Goal: Task Accomplishment & Management: Manage account settings

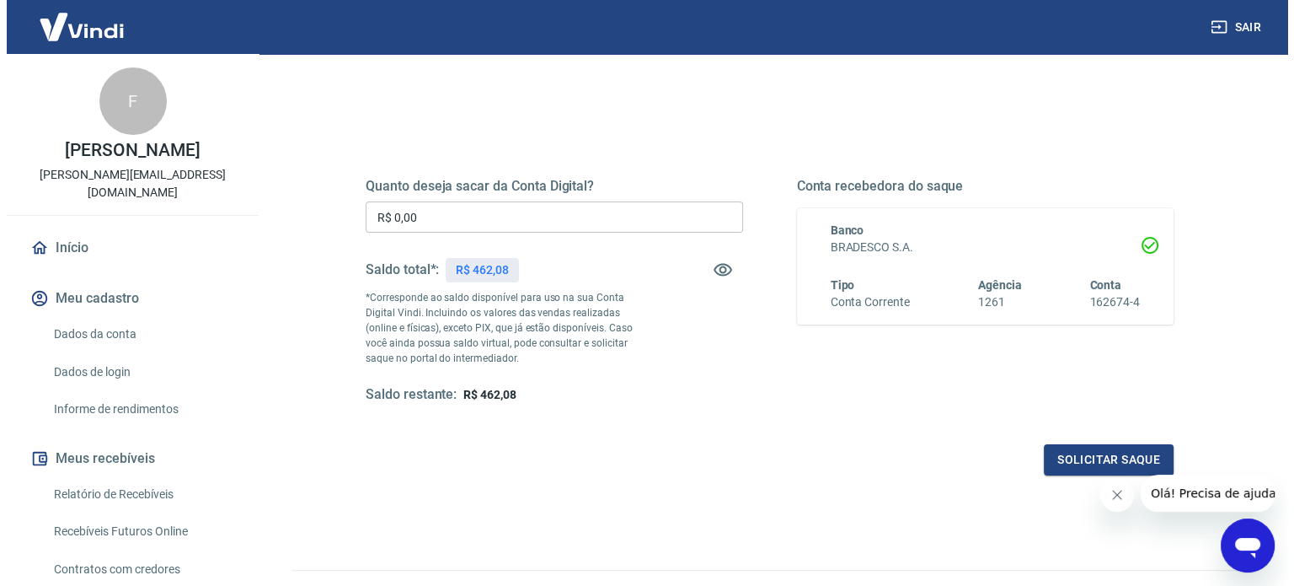
scroll to position [169, 0]
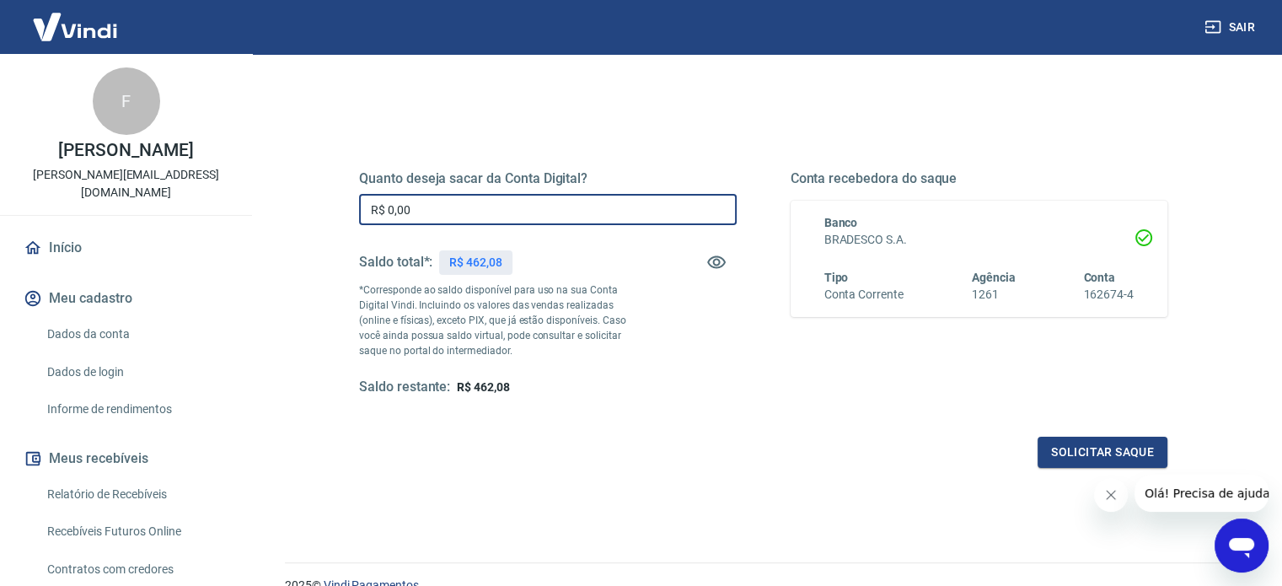
drag, startPoint x: 455, startPoint y: 212, endPoint x: 276, endPoint y: 212, distance: 179.5
click at [276, 212] on div "Saque Histórico de saques A partir de agora, o histórico de saques será disponi…" at bounding box center [763, 213] width 997 height 656
type input "R$ 462,08"
click at [1058, 453] on button "Solicitar saque" at bounding box center [1102, 452] width 130 height 31
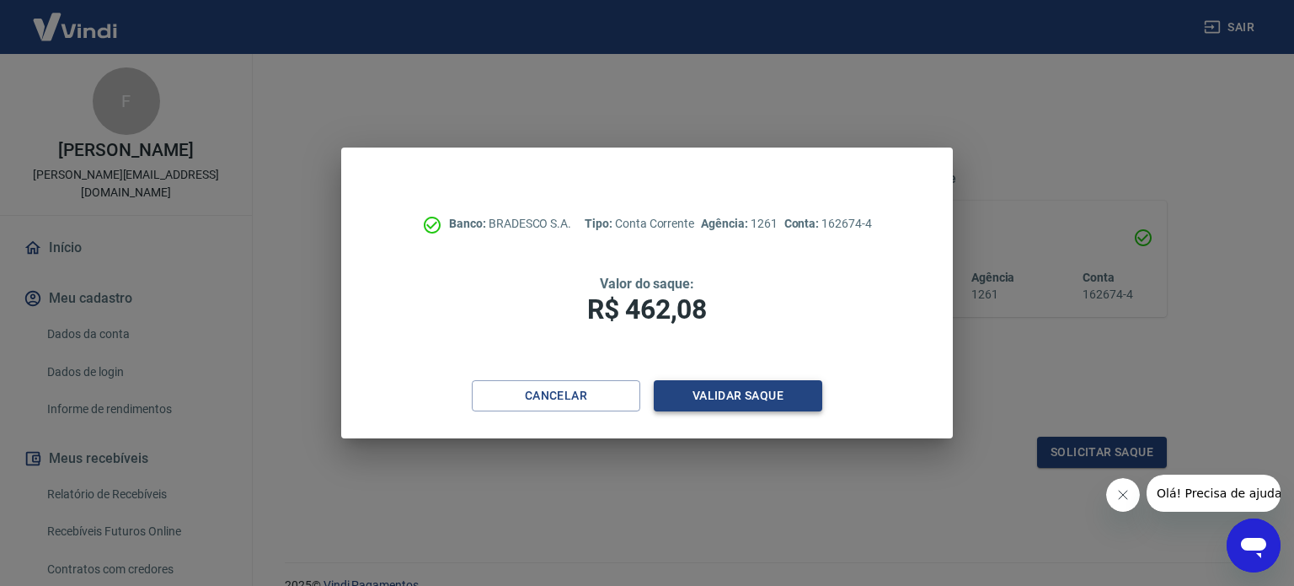
click at [715, 392] on button "Validar saque" at bounding box center [738, 395] width 169 height 31
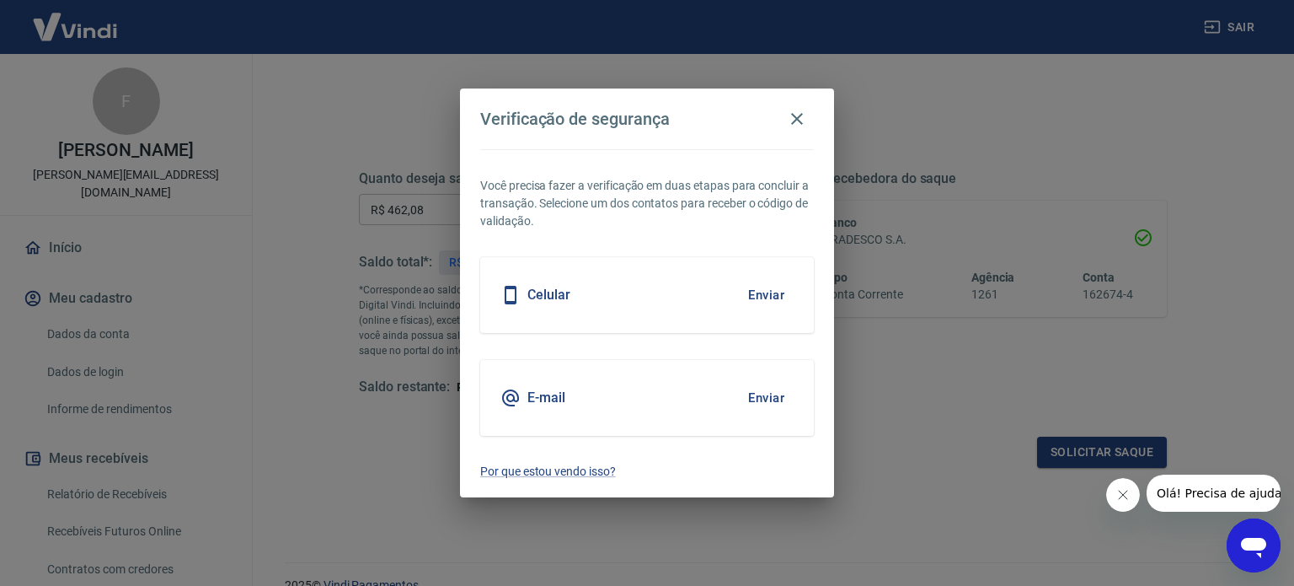
click at [651, 299] on div "Celular Enviar" at bounding box center [647, 295] width 334 height 76
click at [772, 293] on button "Enviar" at bounding box center [766, 294] width 55 height 35
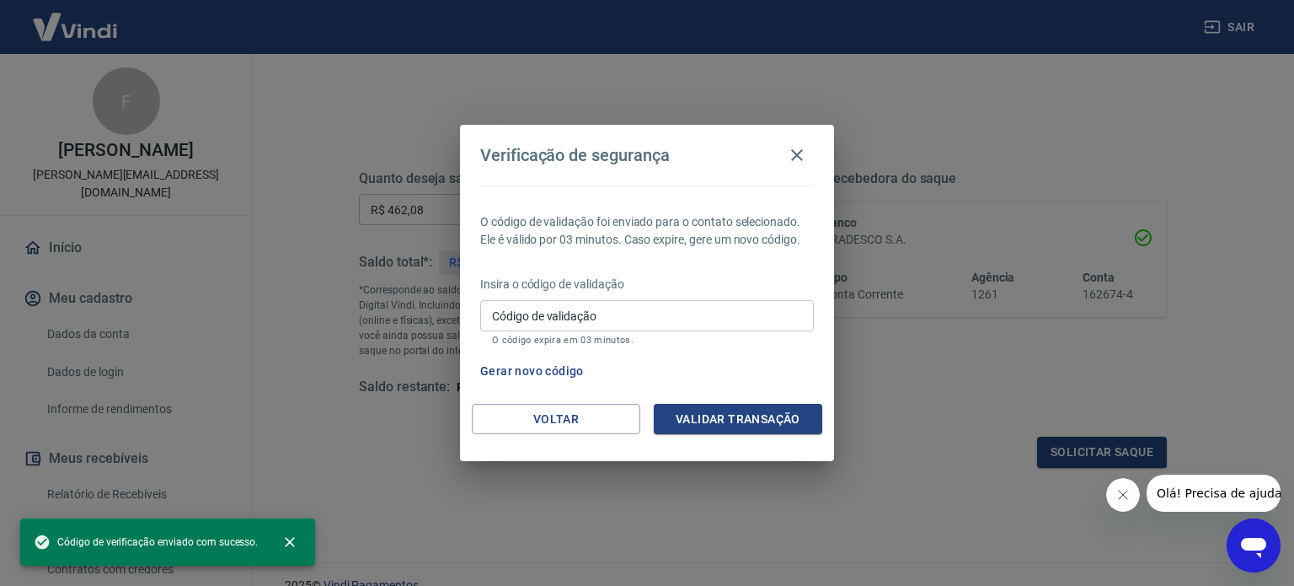
click at [593, 313] on input "Código de validação" at bounding box center [647, 315] width 334 height 31
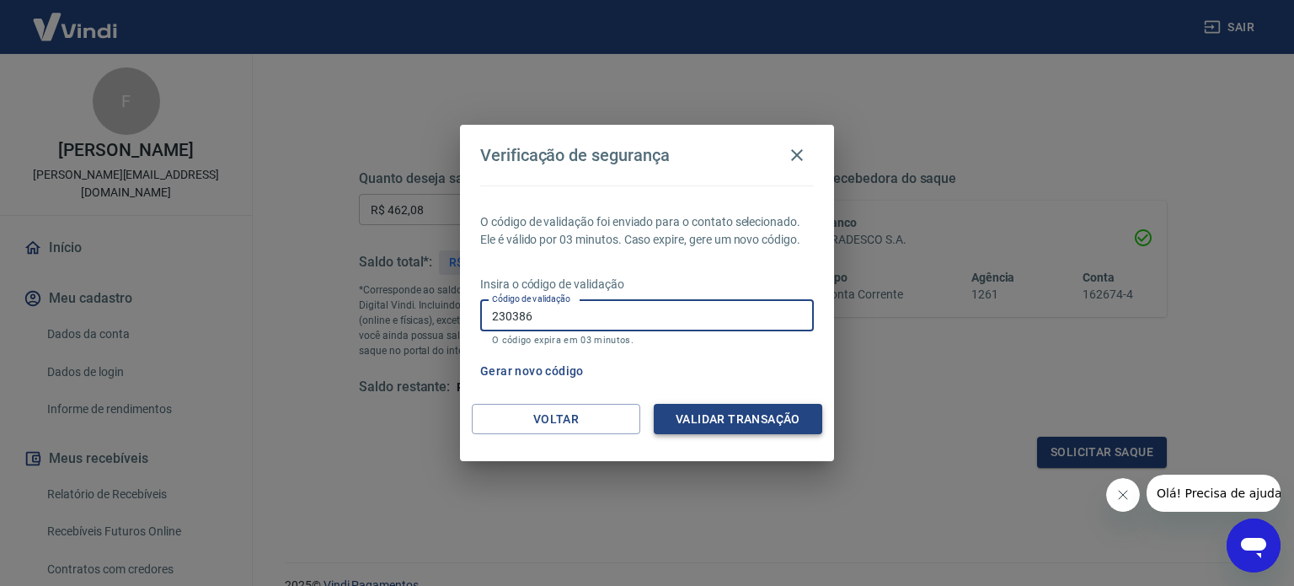
type input "230386"
click at [708, 415] on button "Validar transação" at bounding box center [738, 419] width 169 height 31
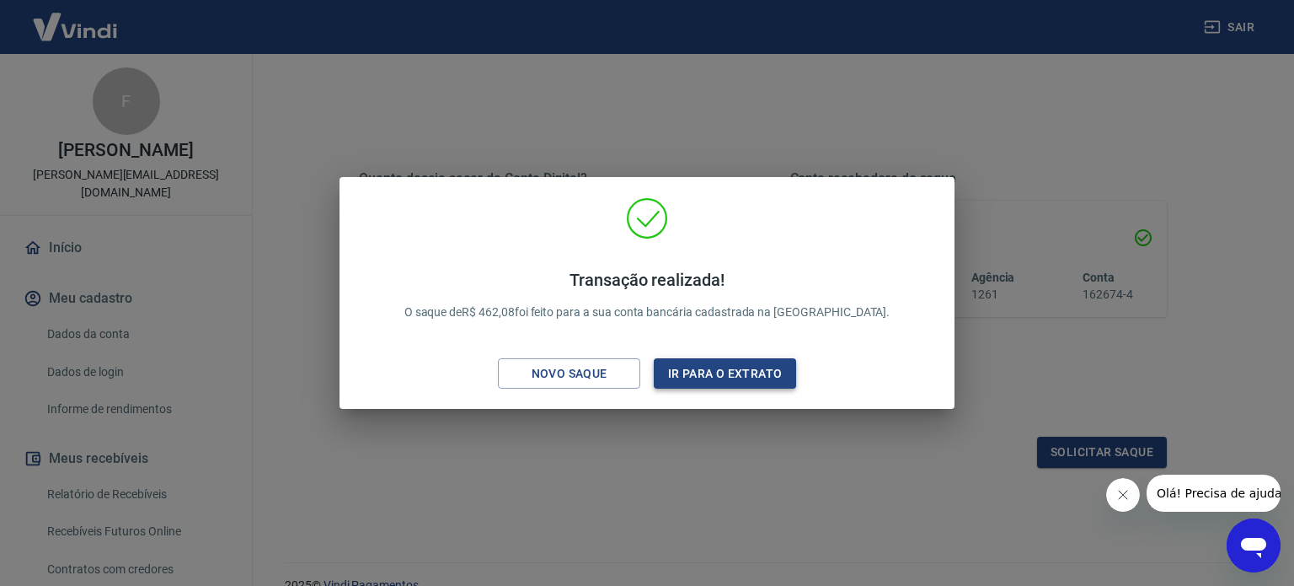
click at [701, 375] on button "Ir para o extrato" at bounding box center [725, 373] width 142 height 31
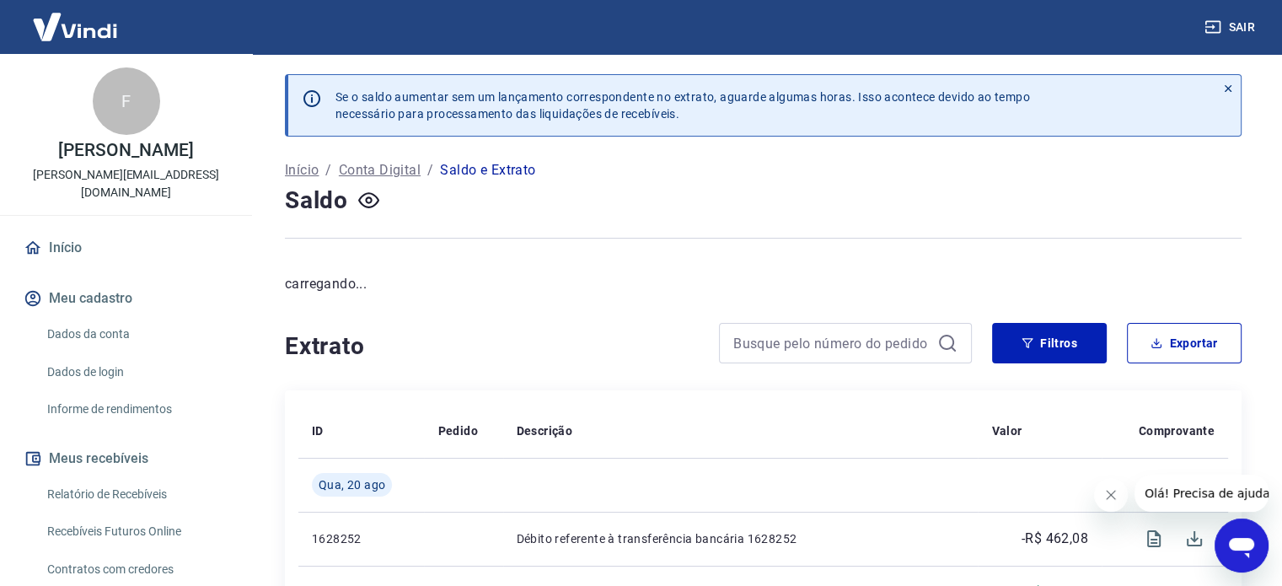
click at [71, 233] on link "Início" at bounding box center [126, 247] width 212 height 37
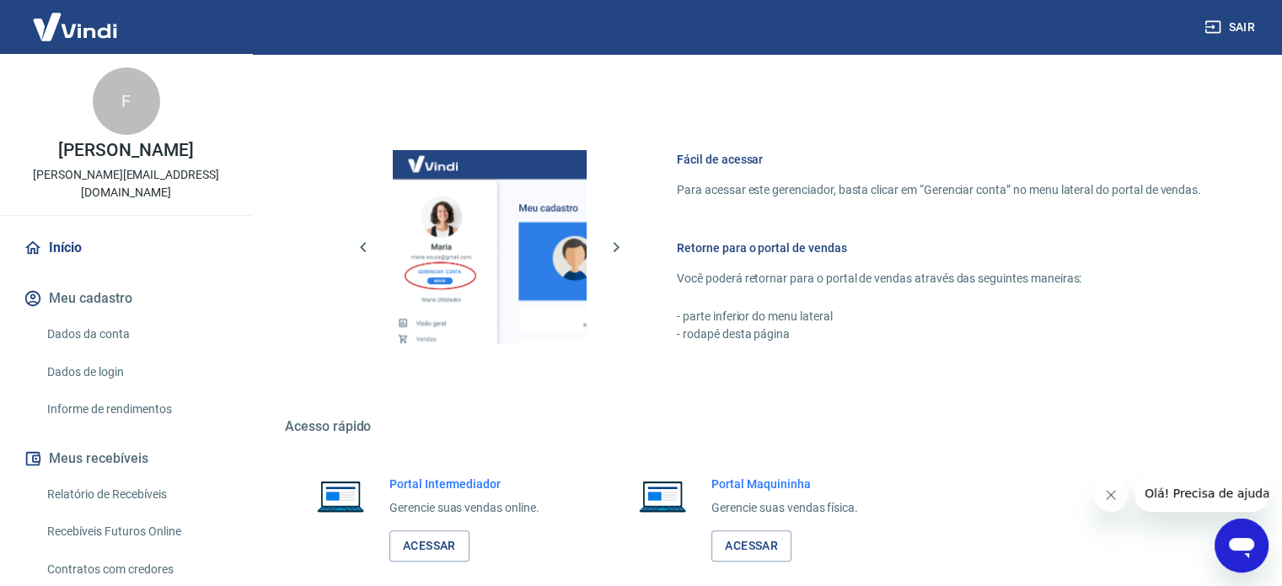
scroll to position [744, 0]
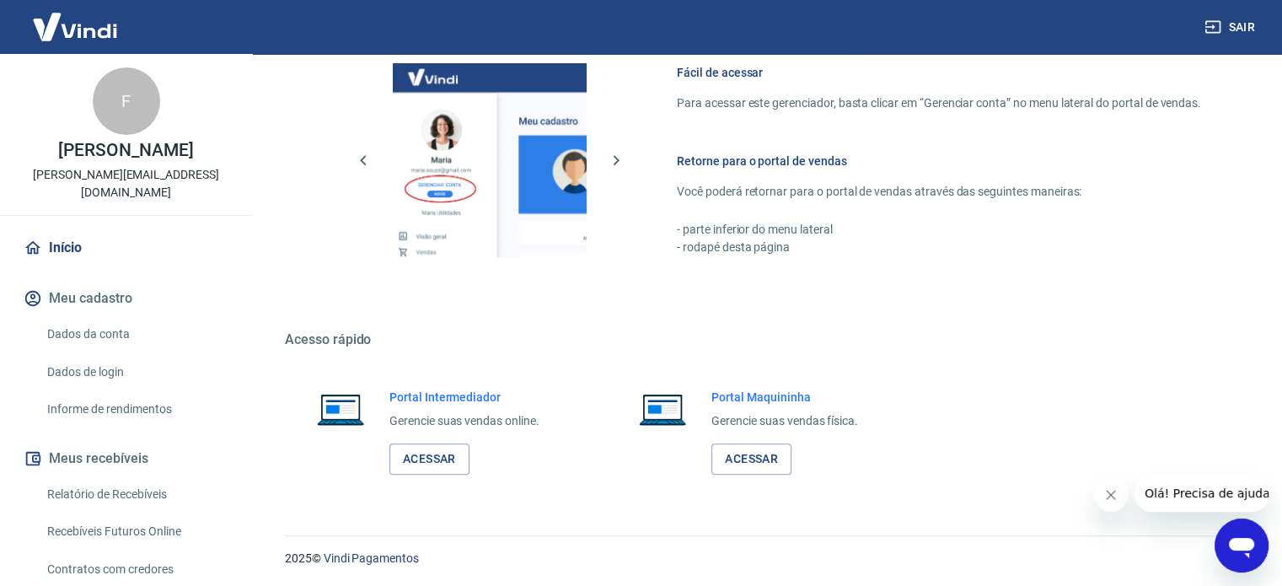
click at [89, 23] on img at bounding box center [75, 26] width 110 height 51
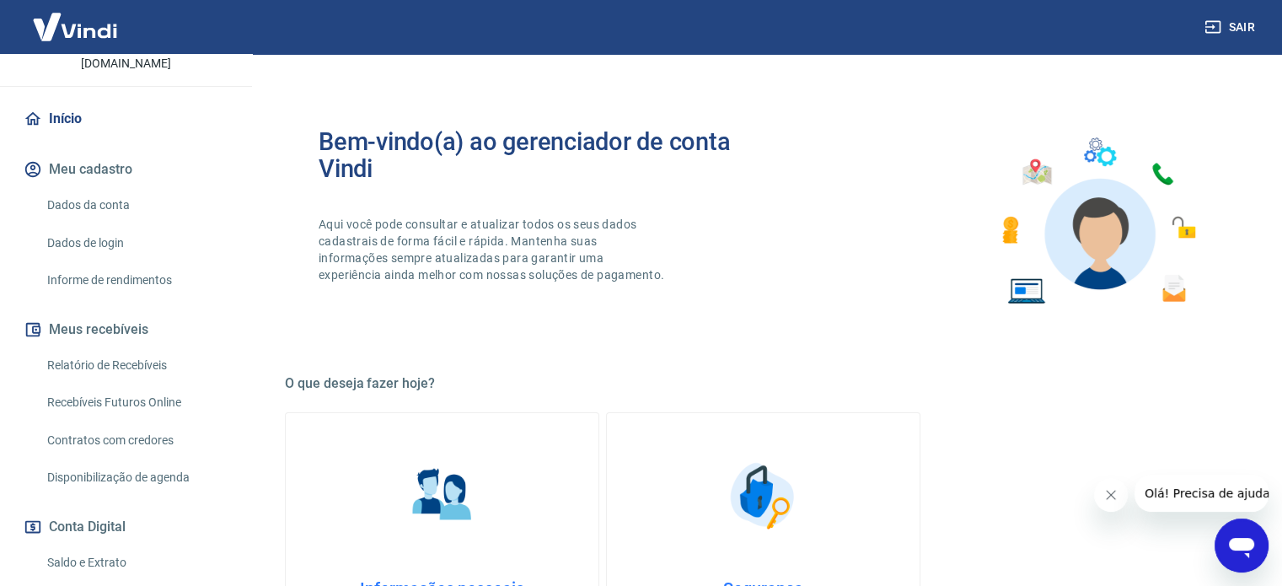
scroll to position [169, 0]
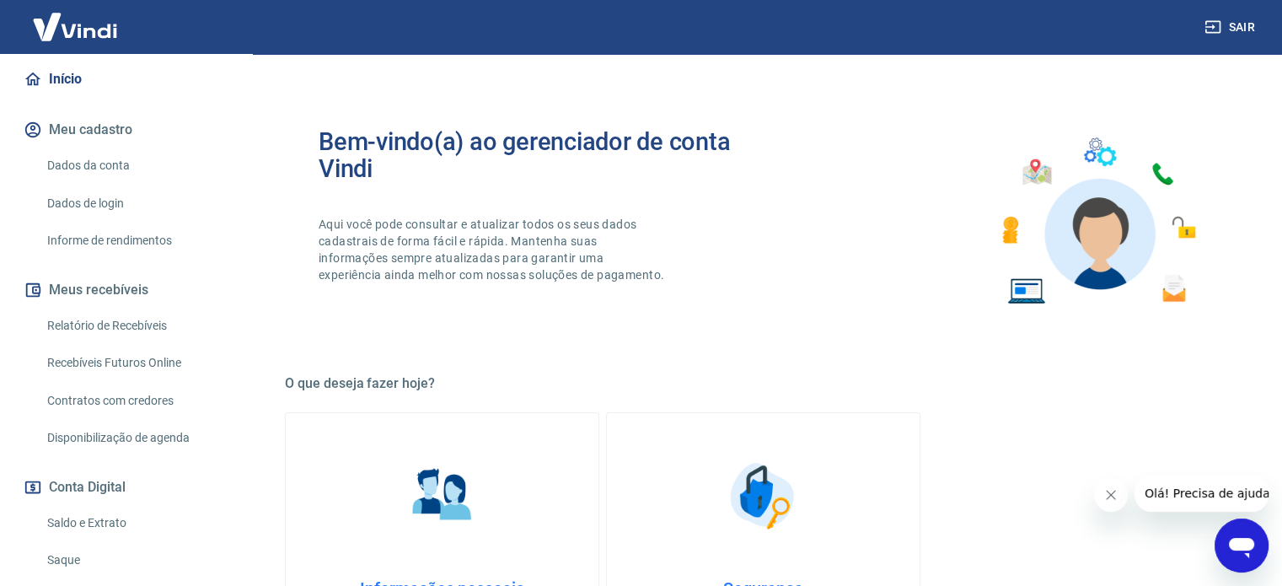
click at [141, 314] on link "Relatório de Recebíveis" at bounding box center [135, 325] width 191 height 35
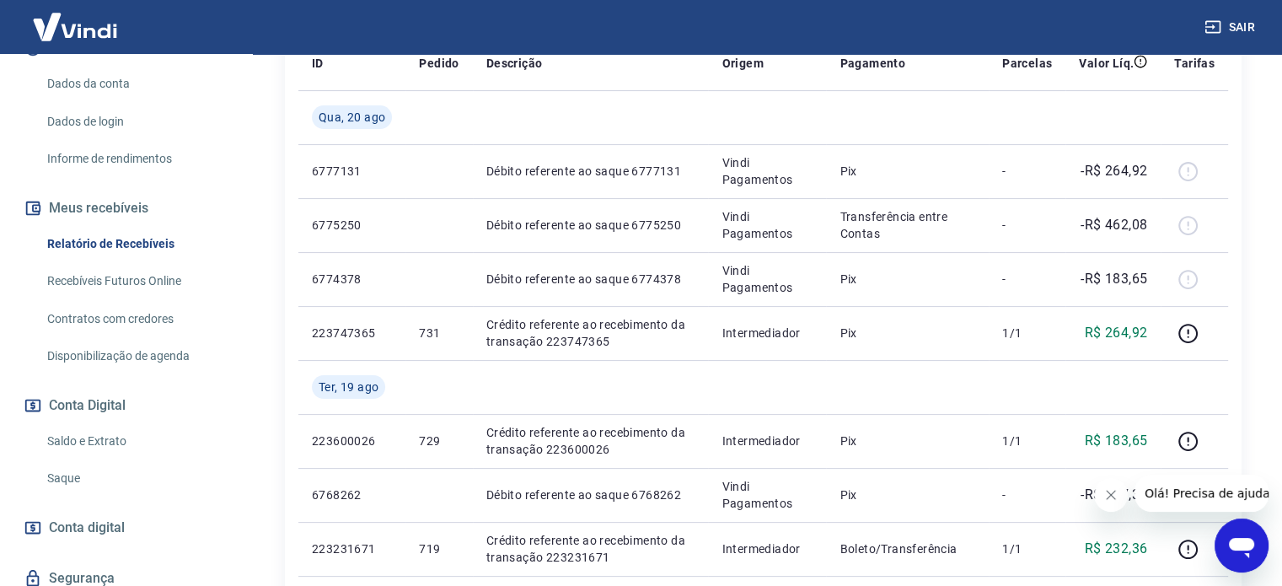
scroll to position [253, 0]
click at [117, 421] on link "Saldo e Extrato" at bounding box center [135, 438] width 191 height 35
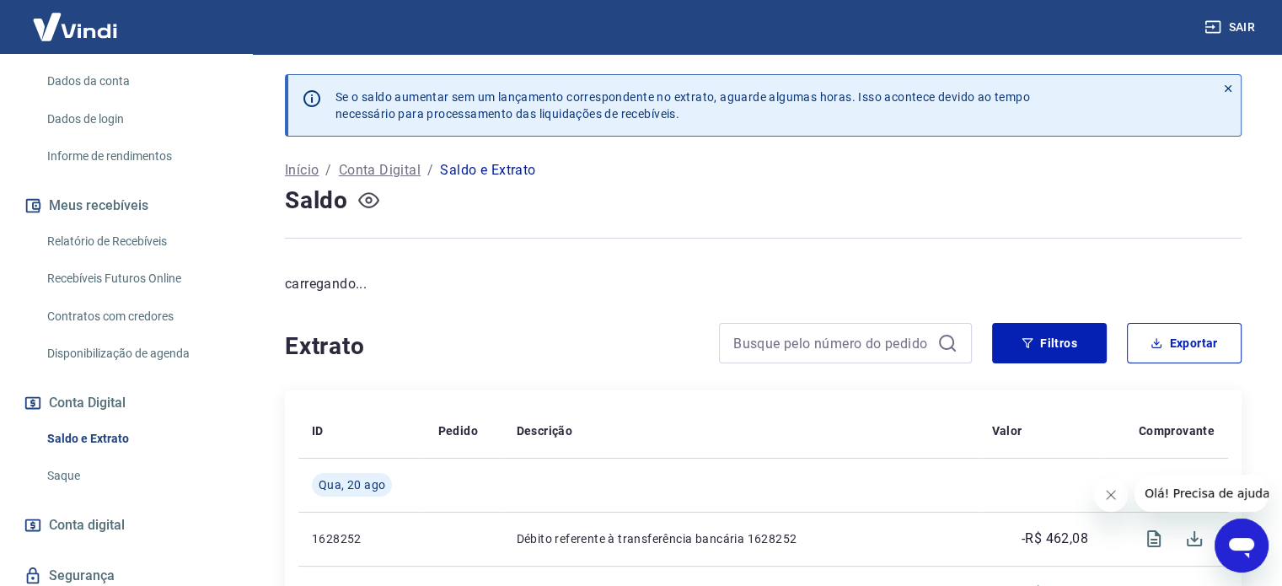
click at [378, 201] on icon "button" at bounding box center [368, 200] width 21 height 16
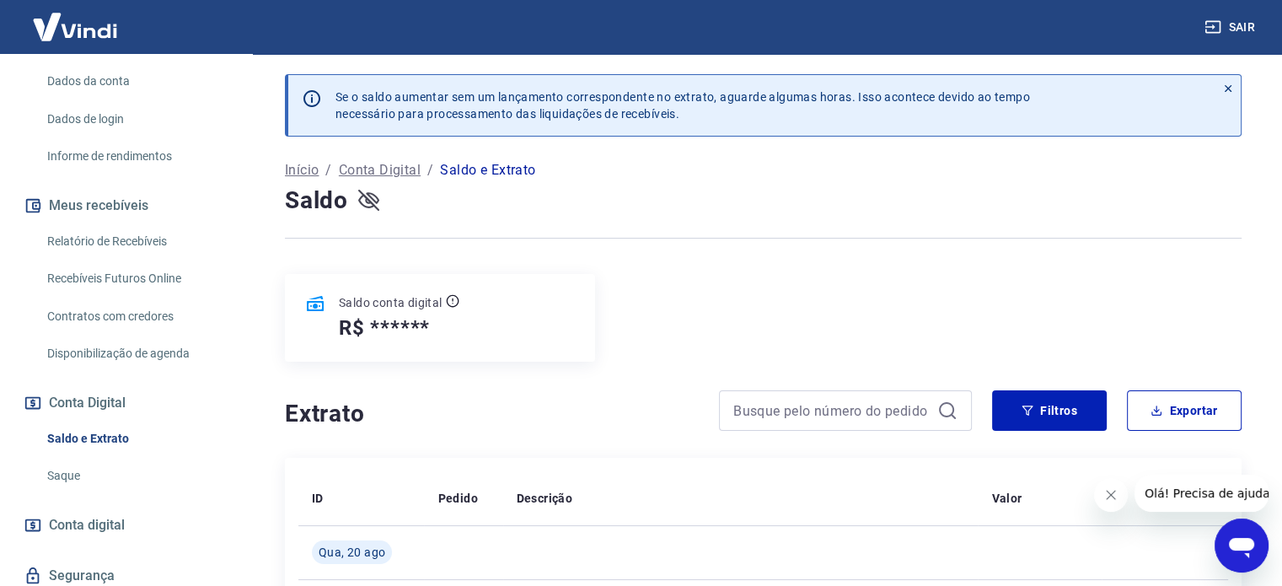
click at [364, 201] on icon "button" at bounding box center [368, 200] width 21 height 21
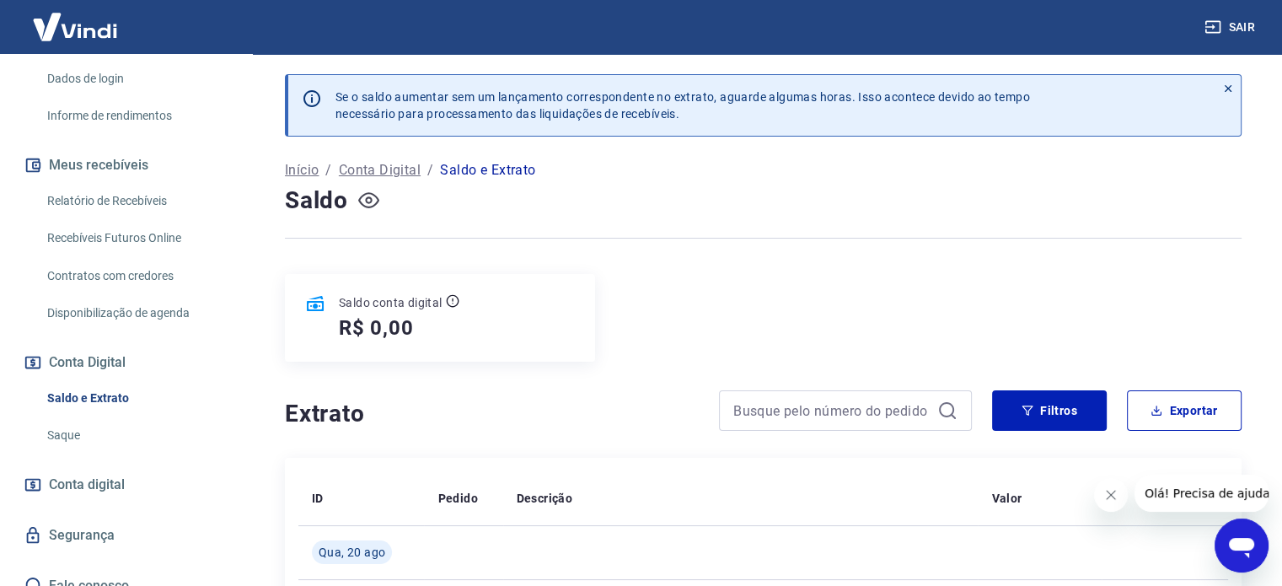
click at [49, 418] on link "Saque" at bounding box center [135, 435] width 191 height 35
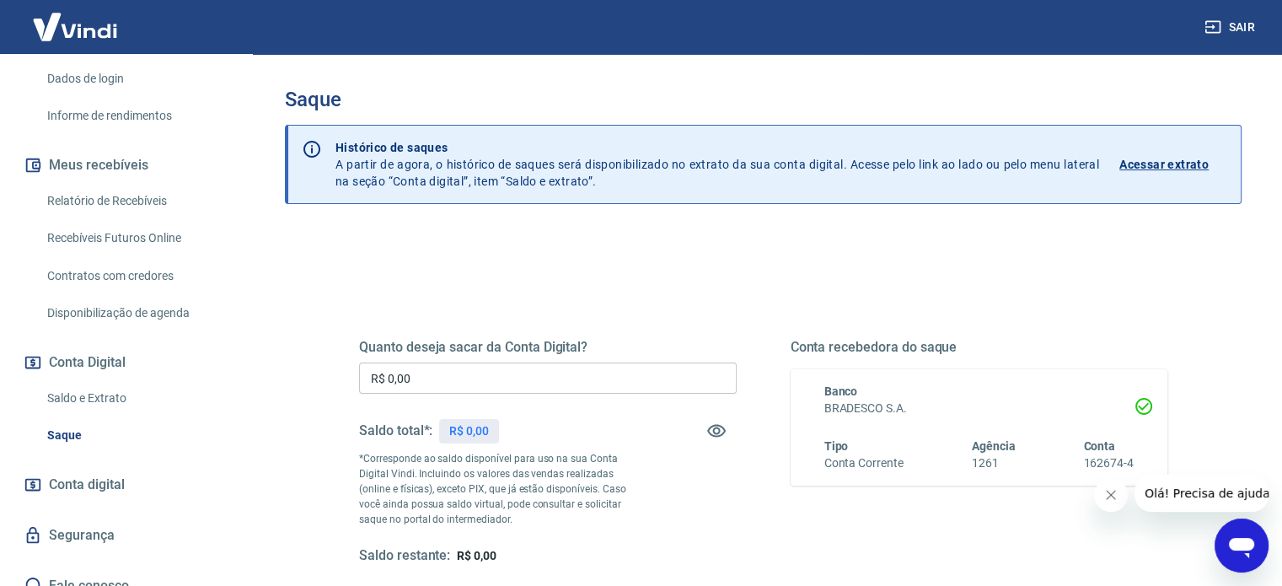
click at [1166, 167] on p "Acessar extrato" at bounding box center [1163, 164] width 89 height 17
